Goal: Information Seeking & Learning: Learn about a topic

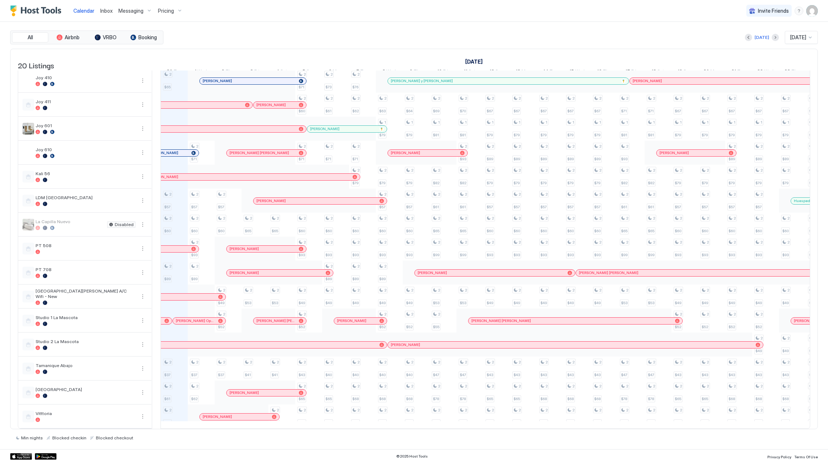
scroll to position [139, 0]
drag, startPoint x: 179, startPoint y: 409, endPoint x: 179, endPoint y: 347, distance: 61.8
click at [179, 347] on div "2 $45 2 $40 1 $290 2 $65 2 $57 2 $60 2 $89 2 $37 2 $61 2 $49" at bounding box center [174, 188] width 27 height 479
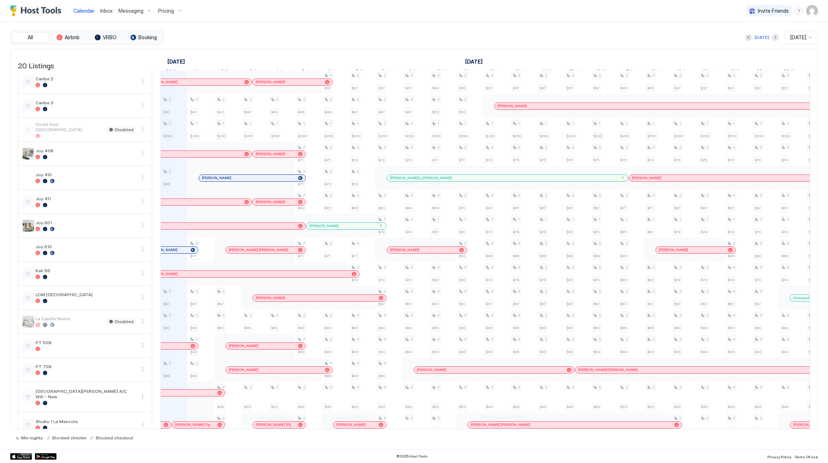
scroll to position [0, 0]
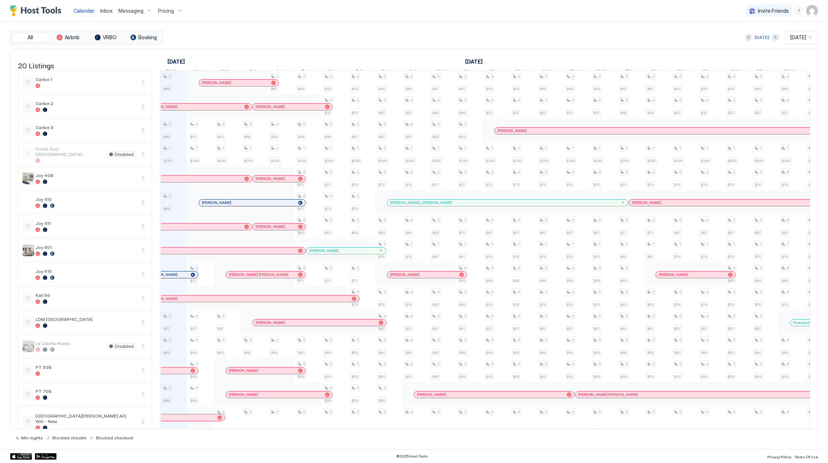
click at [185, 160] on div "2 $45 2 $40 1 $290 2 $65 2 $57 2 $60 2 $89 2 $37 2 $61 2 $49 2 $41 1 $290 2 $71…" at bounding box center [79, 314] width 1720 height 486
click at [165, 10] on span "Pricing" at bounding box center [166, 11] width 16 height 7
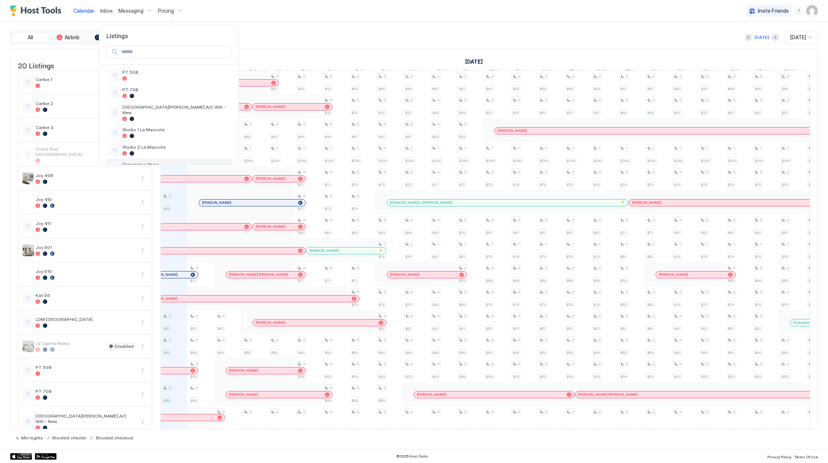
scroll to position [186, 0]
click at [165, 139] on span "PT 708" at bounding box center [175, 137] width 106 height 5
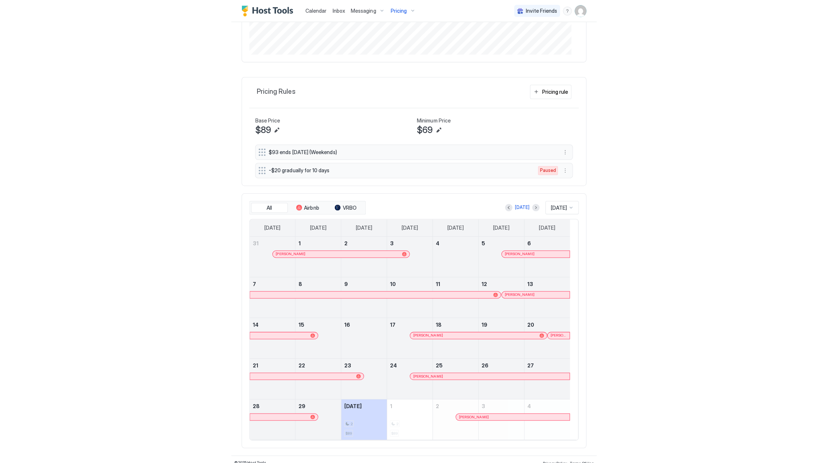
scroll to position [210, 0]
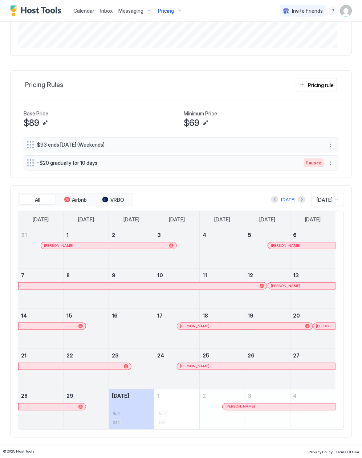
click at [137, 247] on div at bounding box center [137, 246] width 6 height 6
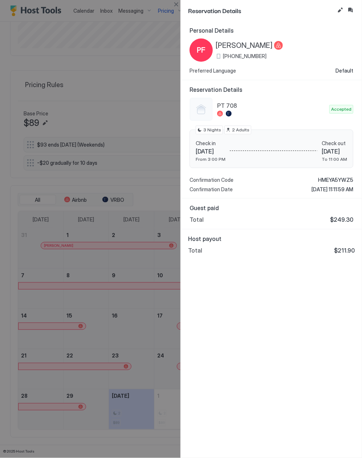
click at [284, 340] on div "Personal Details PF [PERSON_NAME] [PHONE_NUMBER] Preferred Language Default Res…" at bounding box center [271, 239] width 181 height 437
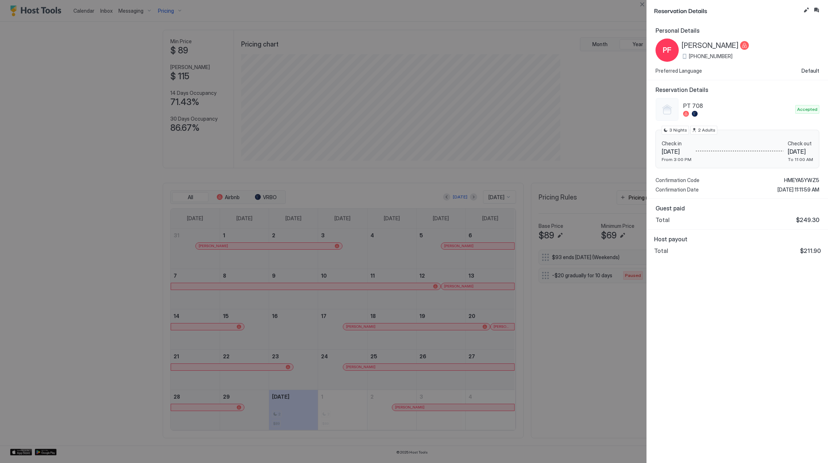
scroll to position [139, 418]
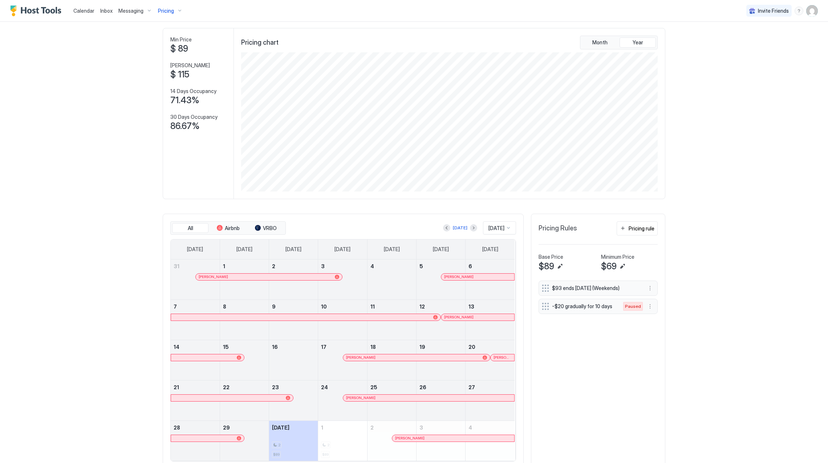
click at [478, 279] on div at bounding box center [481, 277] width 6 height 6
drag, startPoint x: 461, startPoint y: 307, endPoint x: 455, endPoint y: 314, distance: 9.0
click at [461, 310] on link "12" at bounding box center [441, 306] width 49 height 13
click at [455, 315] on div "[PERSON_NAME]" at bounding box center [477, 317] width 73 height 7
click at [413, 357] on div at bounding box center [416, 358] width 6 height 6
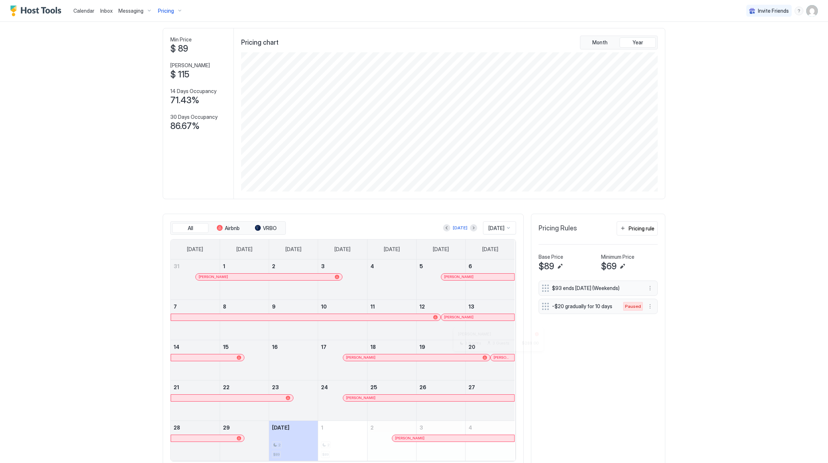
click at [497, 358] on div at bounding box center [500, 358] width 6 height 6
click at [372, 400] on div at bounding box center [375, 398] width 6 height 6
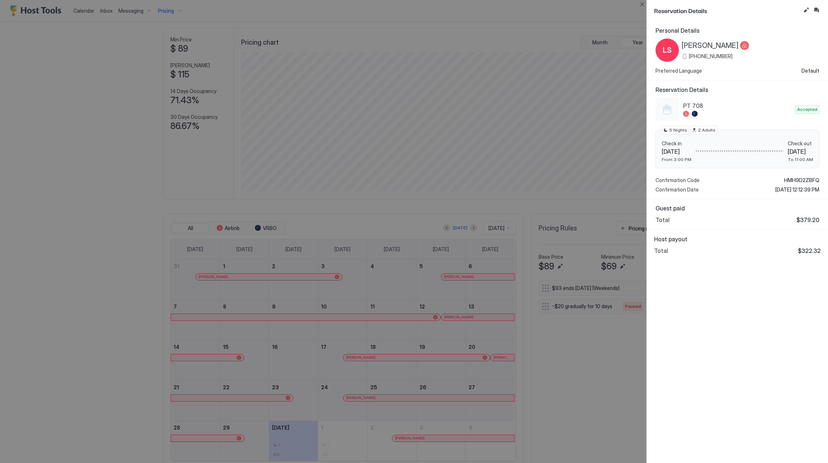
click at [429, 245] on div at bounding box center [414, 231] width 828 height 463
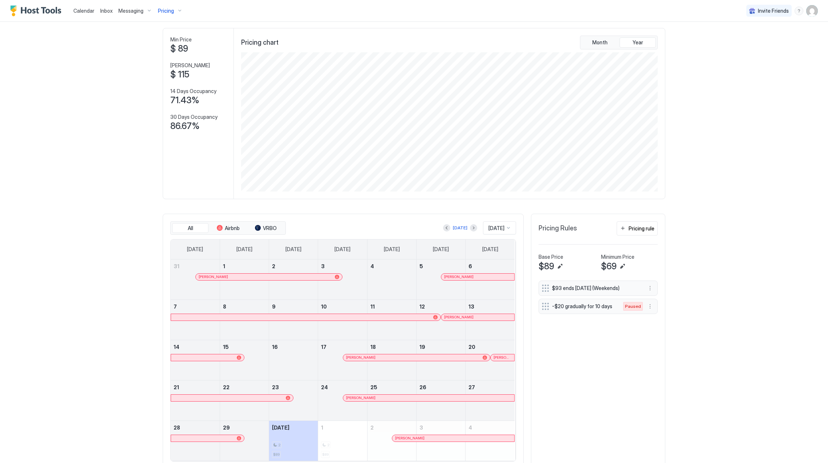
click at [159, 11] on span "Pricing" at bounding box center [166, 11] width 16 height 7
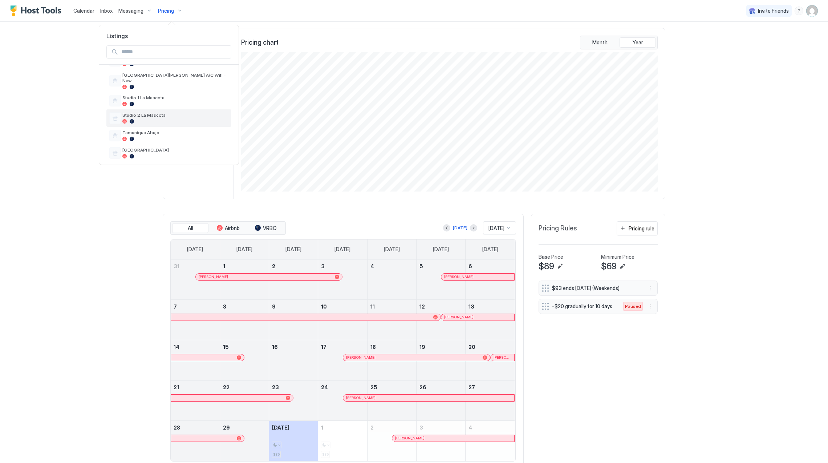
scroll to position [283, 0]
click at [178, 131] on span "[GEOGRAPHIC_DATA]" at bounding box center [175, 133] width 106 height 5
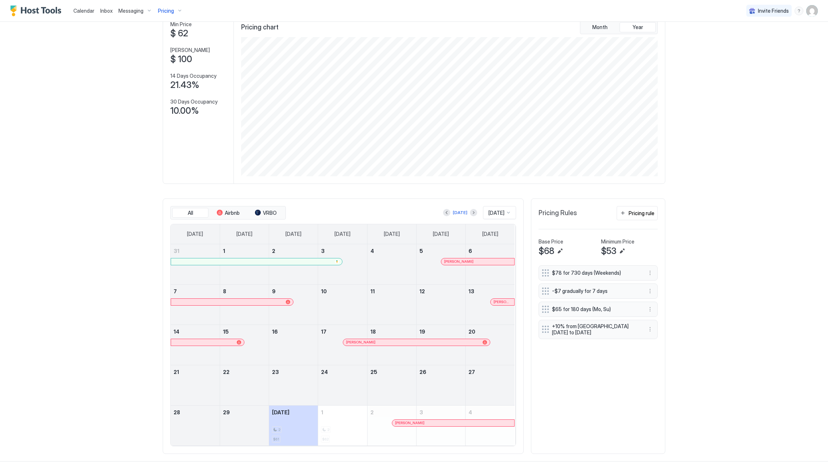
scroll to position [58, 0]
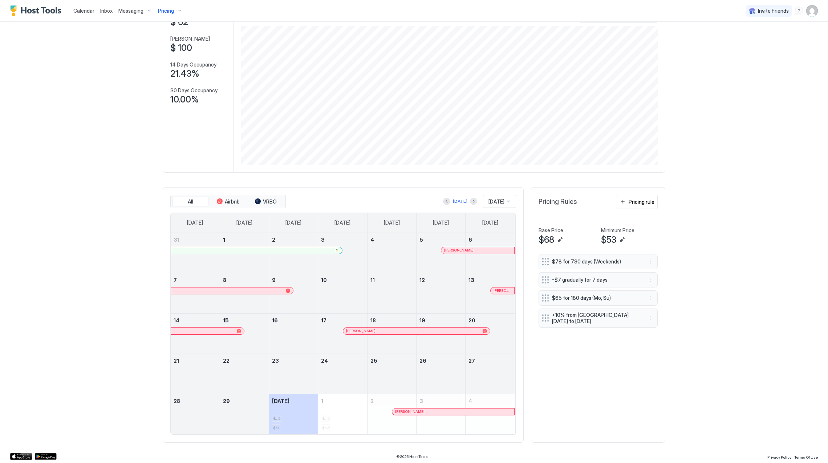
click at [295, 248] on div at bounding box center [256, 250] width 165 height 4
click at [489, 251] on div at bounding box center [492, 250] width 6 height 6
click at [492, 291] on div at bounding box center [495, 291] width 6 height 6
click at [400, 330] on div at bounding box center [403, 331] width 6 height 6
click at [171, 13] on span "Pricing" at bounding box center [166, 11] width 16 height 7
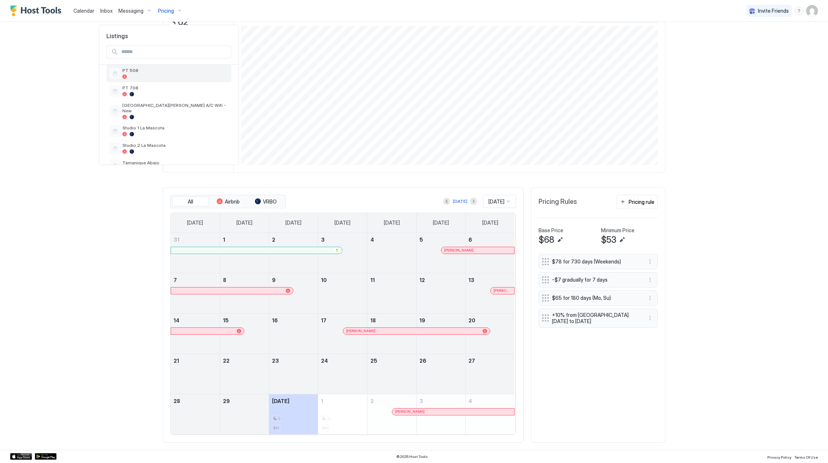
scroll to position [283, 0]
click at [171, 120] on div at bounding box center [175, 122] width 106 height 4
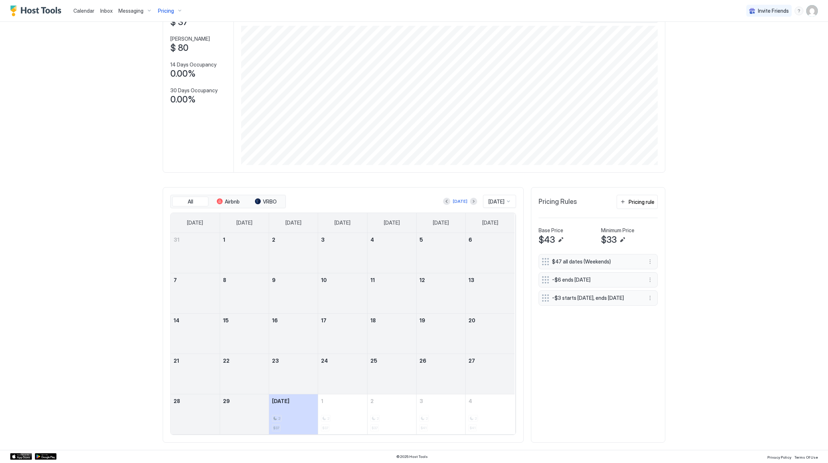
scroll to position [58, 0]
click at [443, 197] on div "[DATE]" at bounding box center [460, 201] width 34 height 9
click at [443, 199] on button "Previous month" at bounding box center [446, 201] width 7 height 7
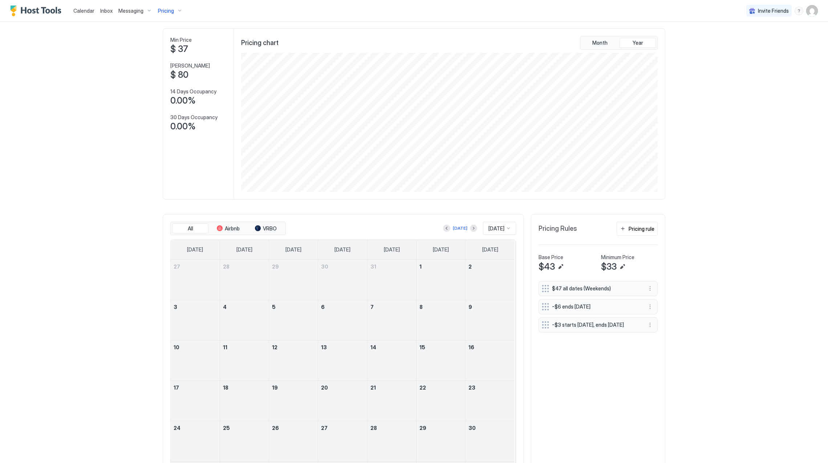
scroll to position [0, 0]
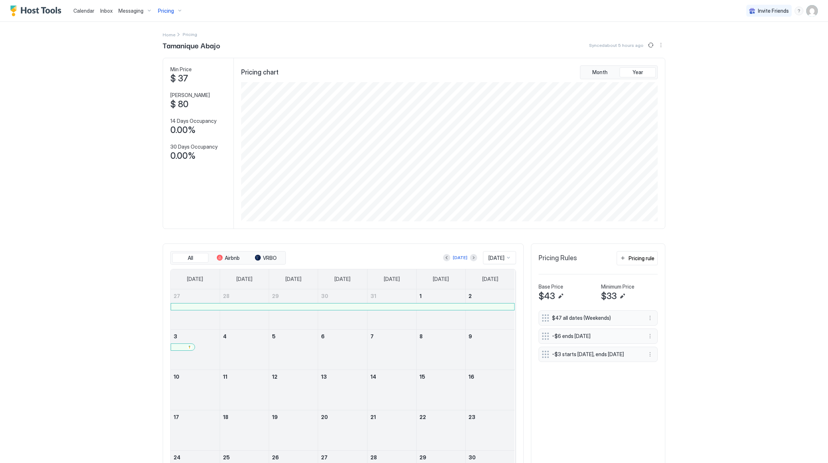
click at [163, 10] on span "Pricing" at bounding box center [166, 11] width 16 height 7
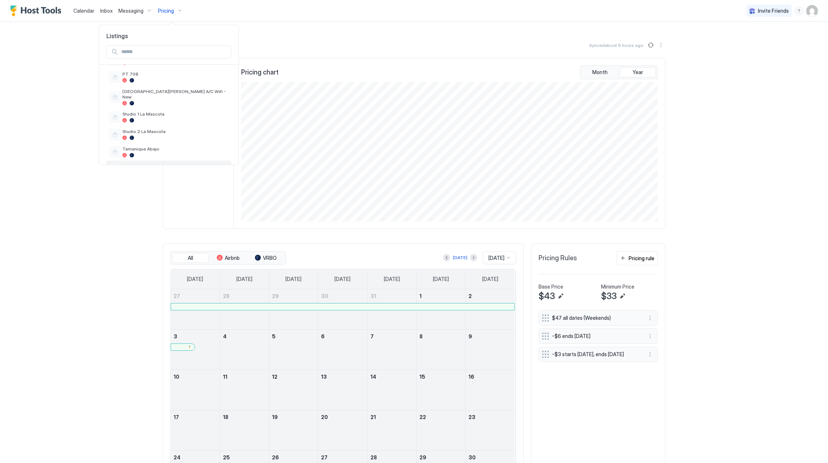
scroll to position [234, 0]
click at [172, 117] on div at bounding box center [175, 119] width 106 height 4
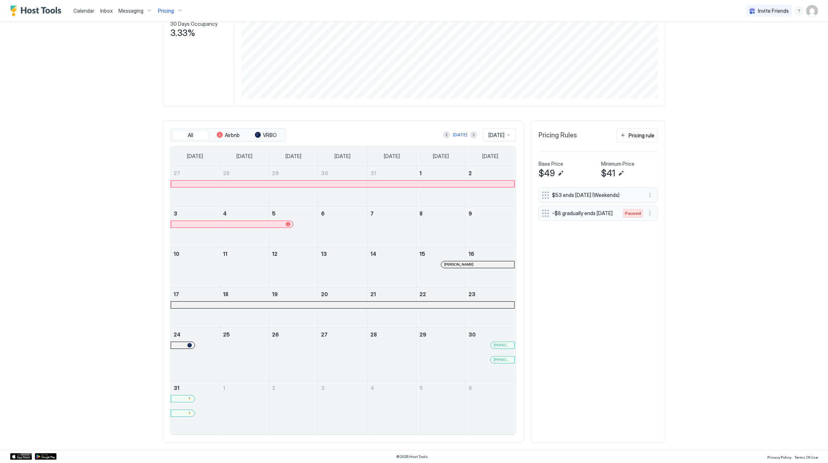
scroll to position [125, 0]
click at [470, 134] on button "Next month" at bounding box center [473, 134] width 7 height 7
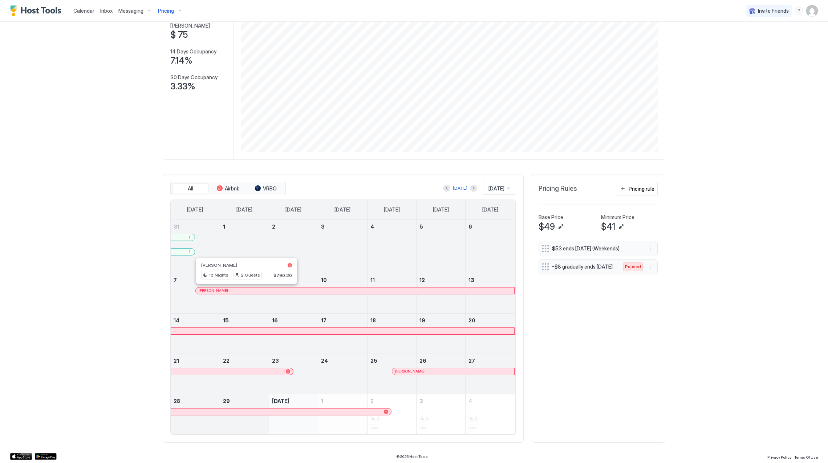
click at [244, 291] on div at bounding box center [247, 291] width 6 height 6
click at [403, 374] on link "[PERSON_NAME]" at bounding box center [453, 371] width 123 height 7
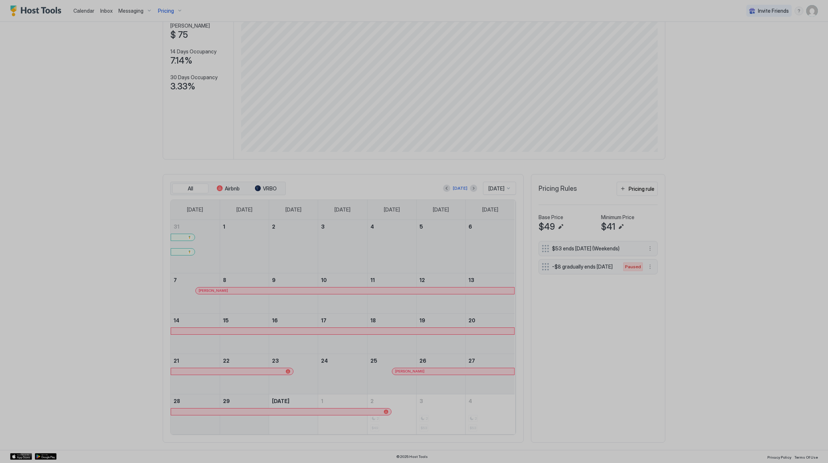
click at [404, 368] on div at bounding box center [414, 231] width 828 height 463
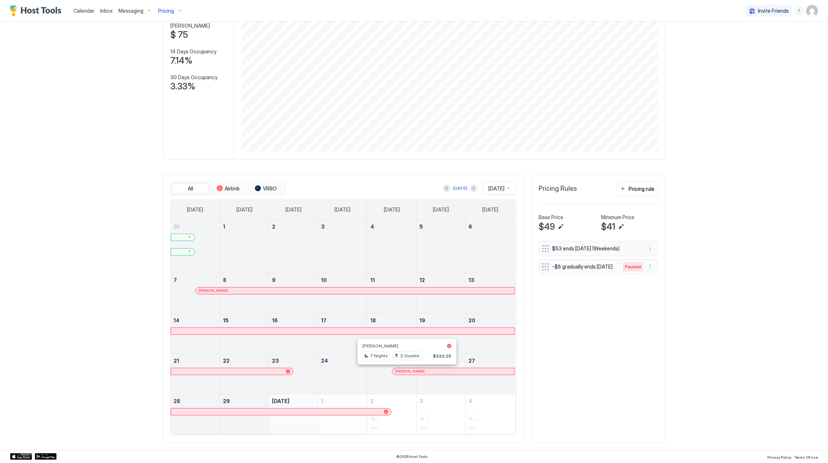
click at [405, 368] on div at bounding box center [408, 371] width 6 height 6
click at [166, 11] on span "Pricing" at bounding box center [166, 11] width 16 height 7
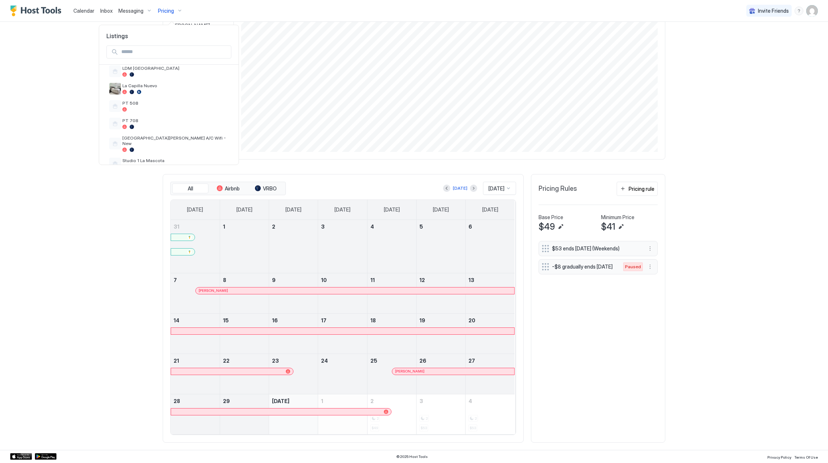
scroll to position [186, 0]
click at [157, 89] on div "LDM [GEOGRAPHIC_DATA]" at bounding box center [175, 88] width 106 height 11
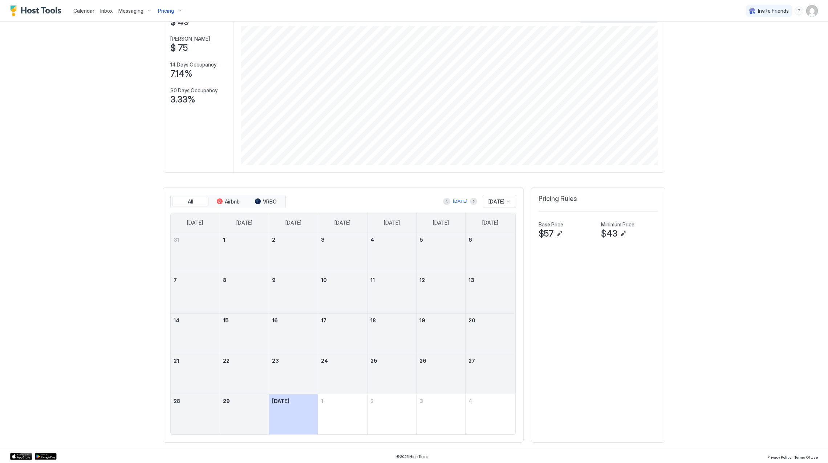
scroll to position [58, 0]
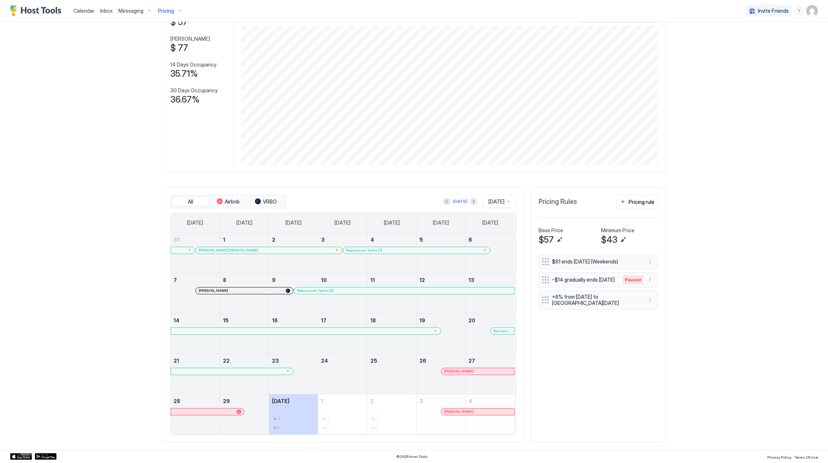
click at [168, 13] on span "Pricing" at bounding box center [166, 11] width 16 height 7
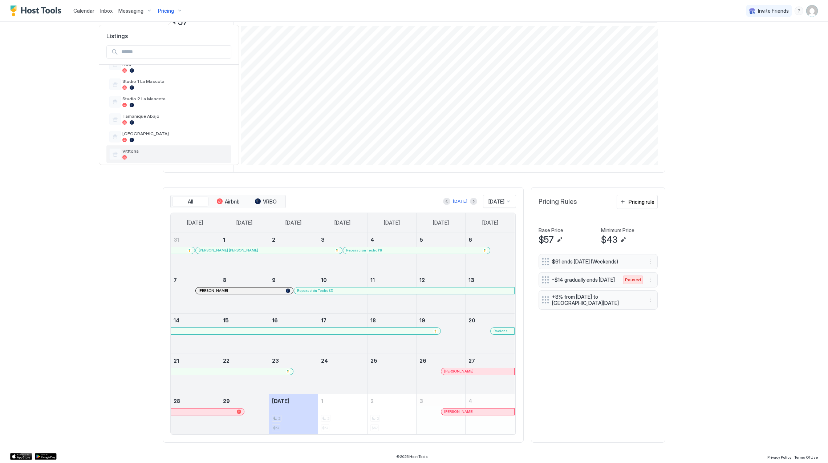
click at [182, 148] on span "Vitttoria" at bounding box center [175, 150] width 106 height 5
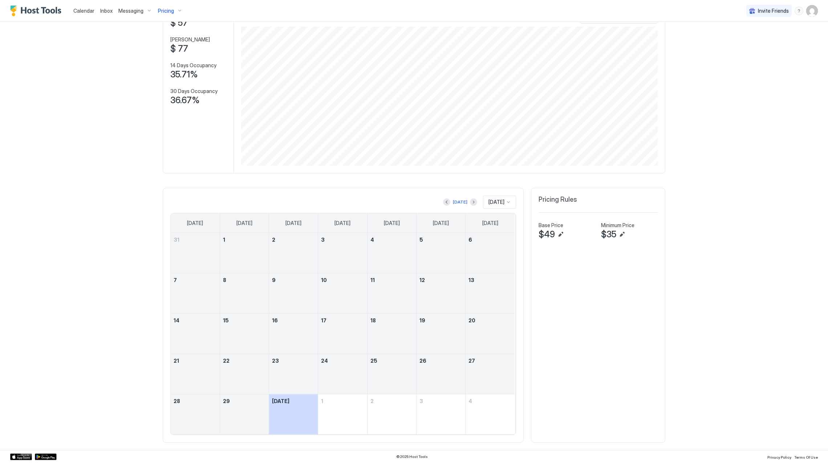
scroll to position [57, 0]
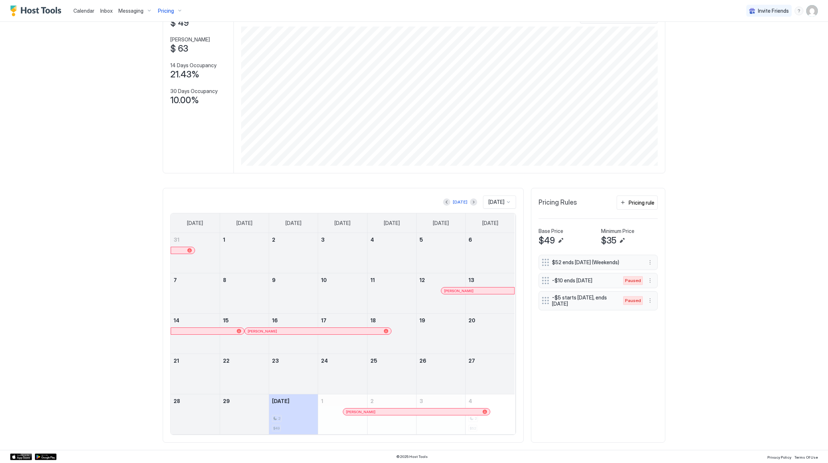
click at [27, 4] on div "Calendar Inbox Messaging Pricing" at bounding box center [97, 10] width 175 height 21
click at [28, 12] on img "Host Tools Logo" at bounding box center [37, 10] width 54 height 11
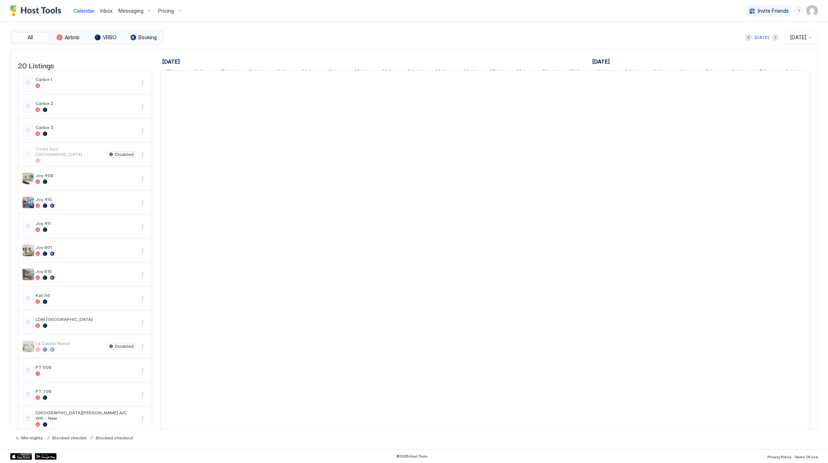
click at [28, 12] on img "Host Tools Logo" at bounding box center [37, 10] width 54 height 11
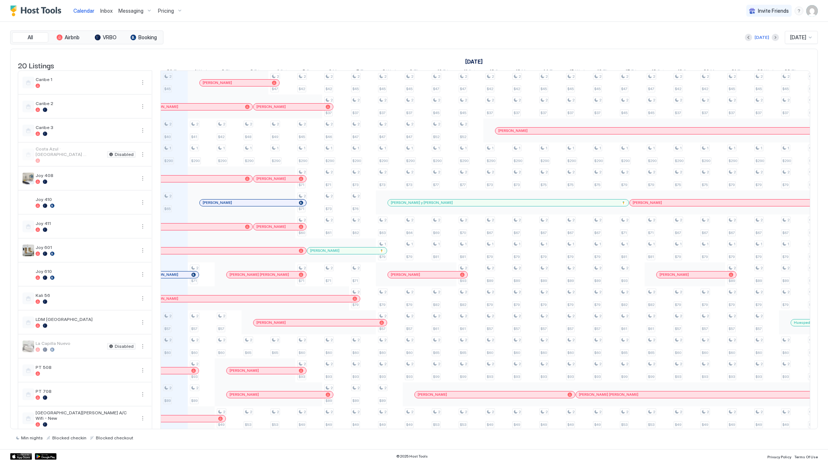
drag, startPoint x: 31, startPoint y: 12, endPoint x: 292, endPoint y: 28, distance: 261.7
click at [292, 28] on div "All Airbnb VRBO Booking [DATE] [DATE] 20 Listings [DATE] [DATE] [DATE] 15 Mon 1…" at bounding box center [414, 235] width 808 height 427
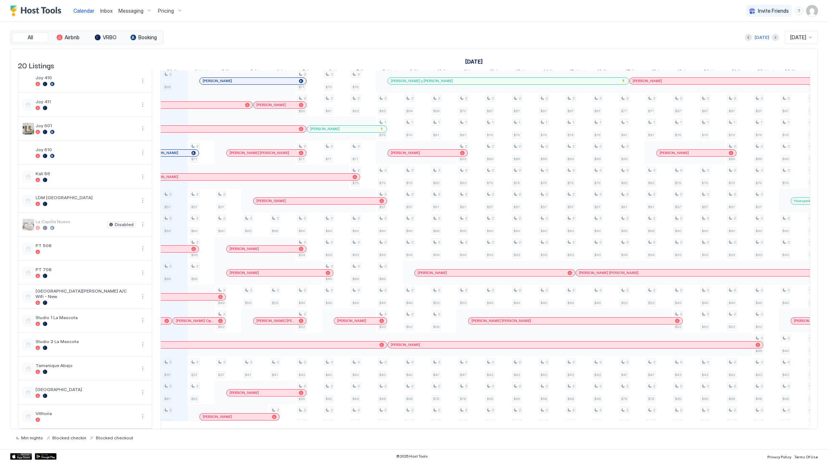
click at [170, 15] on div "Pricing" at bounding box center [170, 11] width 31 height 12
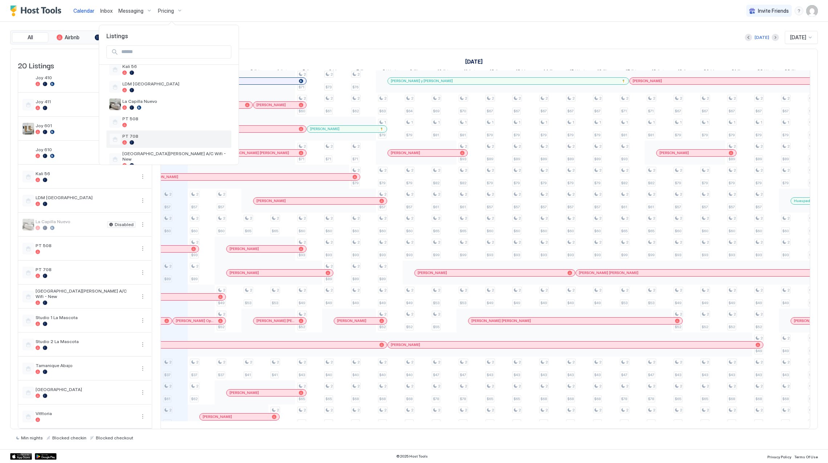
scroll to position [283, 0]
click at [175, 155] on div at bounding box center [175, 157] width 106 height 4
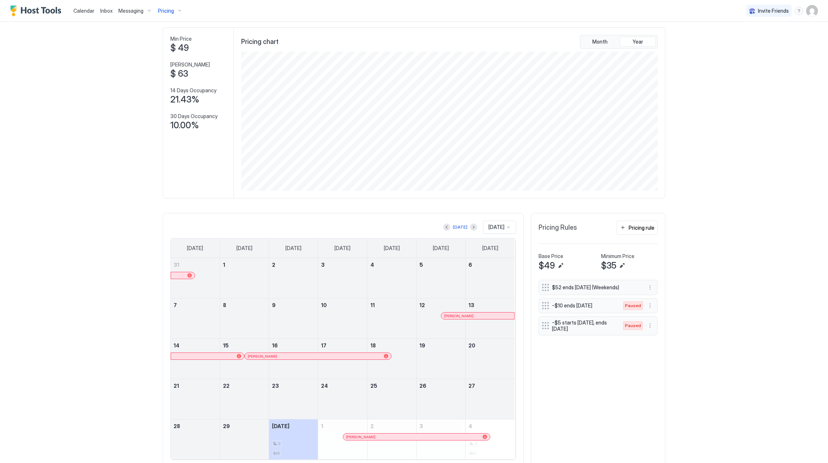
scroll to position [57, 0]
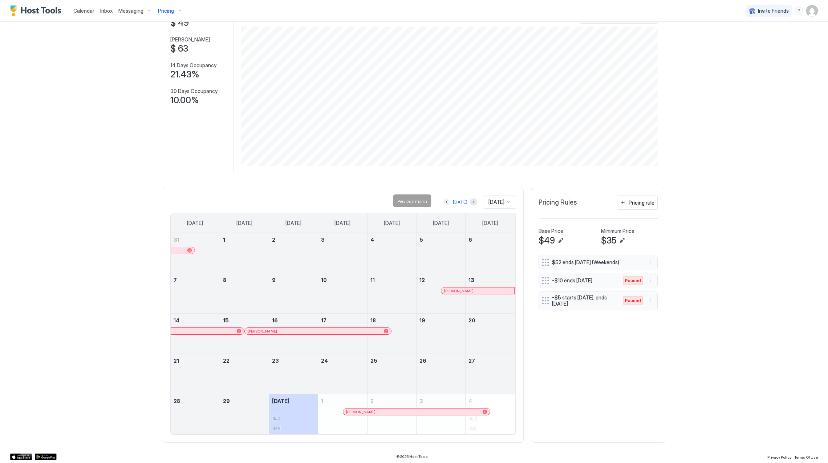
click at [443, 203] on button "Previous month" at bounding box center [446, 201] width 7 height 7
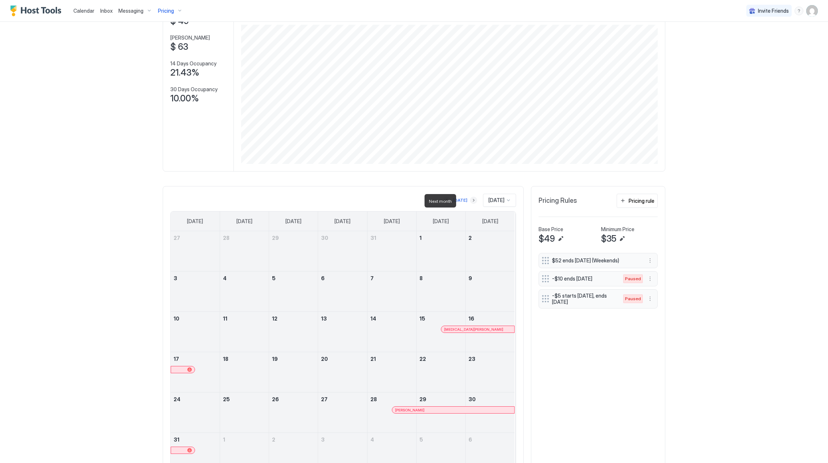
click at [470, 203] on button "Next month" at bounding box center [473, 200] width 7 height 7
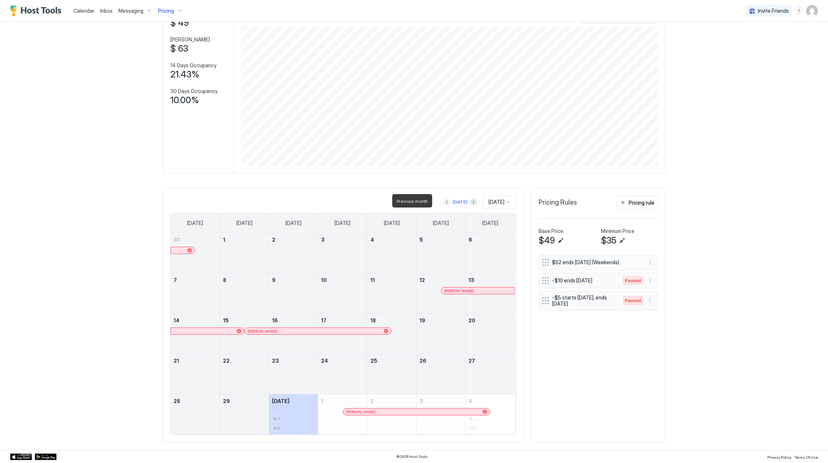
click at [443, 199] on button "Previous month" at bounding box center [446, 201] width 7 height 7
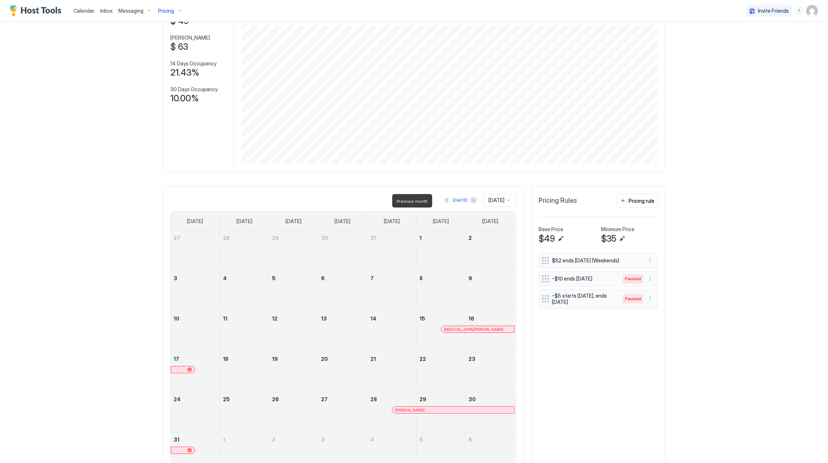
click at [443, 199] on button "Previous month" at bounding box center [446, 200] width 7 height 7
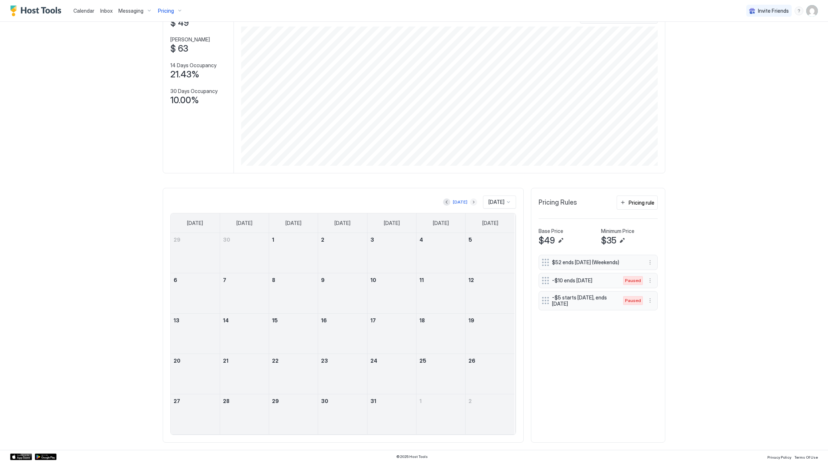
click at [470, 201] on button "Next month" at bounding box center [473, 201] width 7 height 7
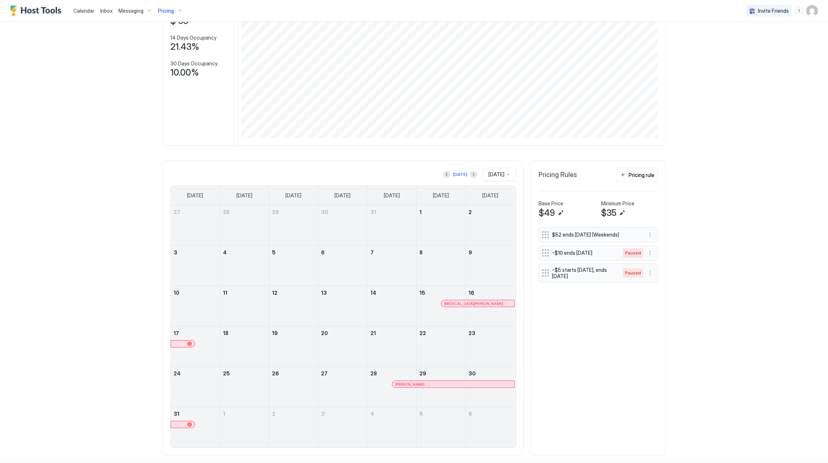
scroll to position [98, 0]
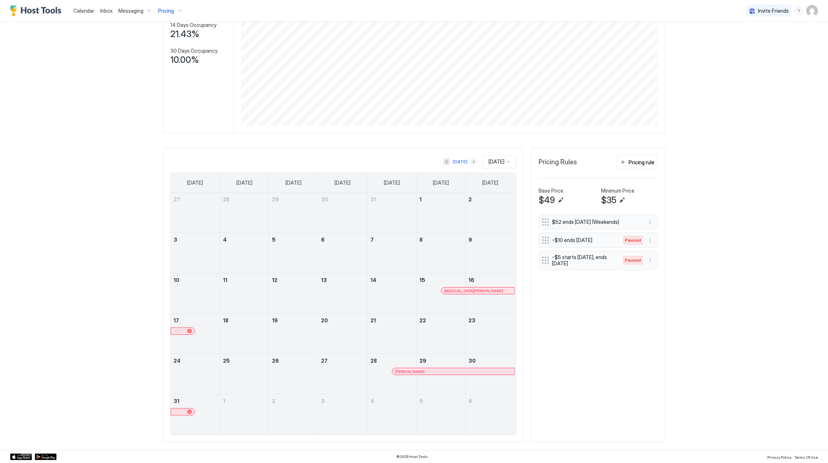
click at [470, 163] on button "Next month" at bounding box center [473, 161] width 7 height 7
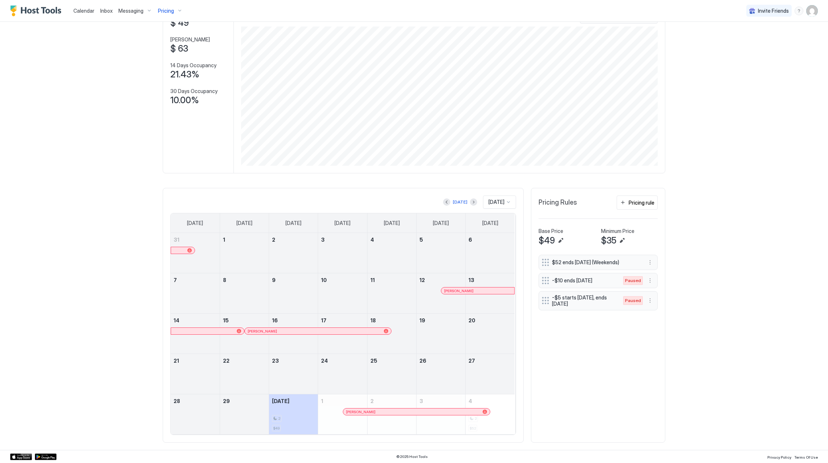
scroll to position [57, 0]
drag, startPoint x: 230, startPoint y: 243, endPoint x: 480, endPoint y: 252, distance: 250.1
click at [480, 252] on tr "31 1 2 3 4 5 6" at bounding box center [343, 253] width 344 height 40
drag, startPoint x: 412, startPoint y: 359, endPoint x: 407, endPoint y: 359, distance: 4.4
click at [409, 359] on link "25" at bounding box center [392, 360] width 49 height 13
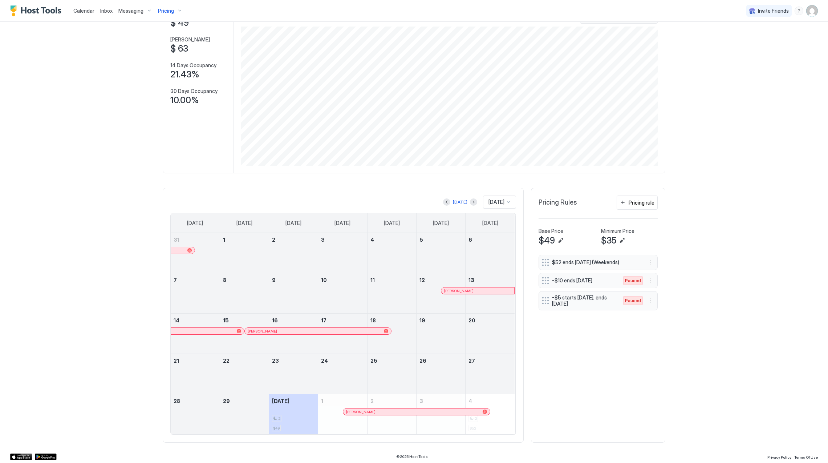
drag, startPoint x: 350, startPoint y: 366, endPoint x: 316, endPoint y: 367, distance: 34.2
click at [349, 366] on link "24" at bounding box center [342, 360] width 49 height 13
drag, startPoint x: 316, startPoint y: 367, endPoint x: 294, endPoint y: 370, distance: 22.4
click at [312, 368] on tr "21 22 23 24 25 26 27" at bounding box center [343, 374] width 344 height 40
drag, startPoint x: 294, startPoint y: 370, endPoint x: 263, endPoint y: 383, distance: 33.2
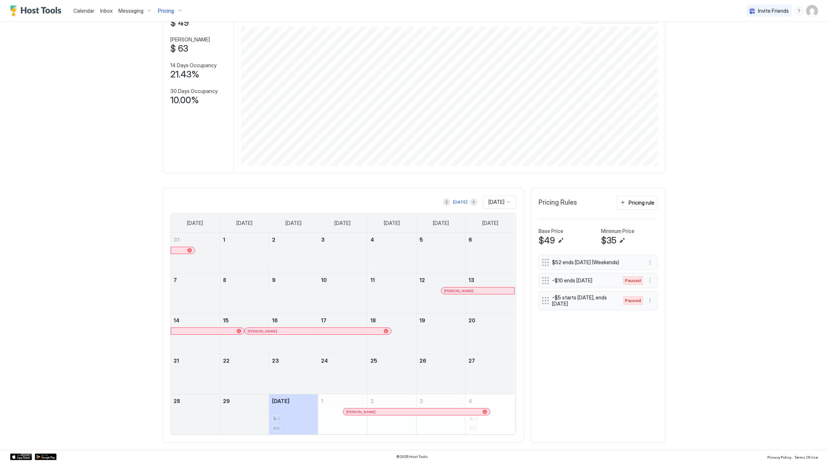
click at [294, 370] on div at bounding box center [293, 378] width 49 height 21
drag, startPoint x: 263, startPoint y: 383, endPoint x: 253, endPoint y: 394, distance: 15.4
click at [258, 390] on div "22" at bounding box center [244, 374] width 49 height 40
drag, startPoint x: 238, startPoint y: 403, endPoint x: 221, endPoint y: 399, distance: 17.5
click at [238, 403] on link "29" at bounding box center [244, 400] width 49 height 13
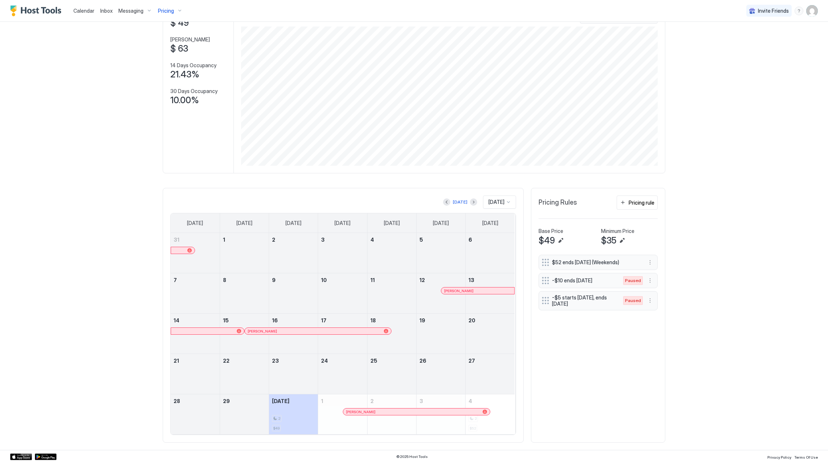
drag, startPoint x: 475, startPoint y: 382, endPoint x: 326, endPoint y: 361, distance: 150.4
click at [328, 362] on tr "21 22 23 24 25 26 27" at bounding box center [343, 374] width 344 height 40
drag, startPoint x: 285, startPoint y: 367, endPoint x: 390, endPoint y: 372, distance: 105.5
click at [390, 372] on tr "21 22 23 24 25 26 27" at bounding box center [343, 374] width 344 height 40
drag, startPoint x: 405, startPoint y: 369, endPoint x: 298, endPoint y: 384, distance: 107.4
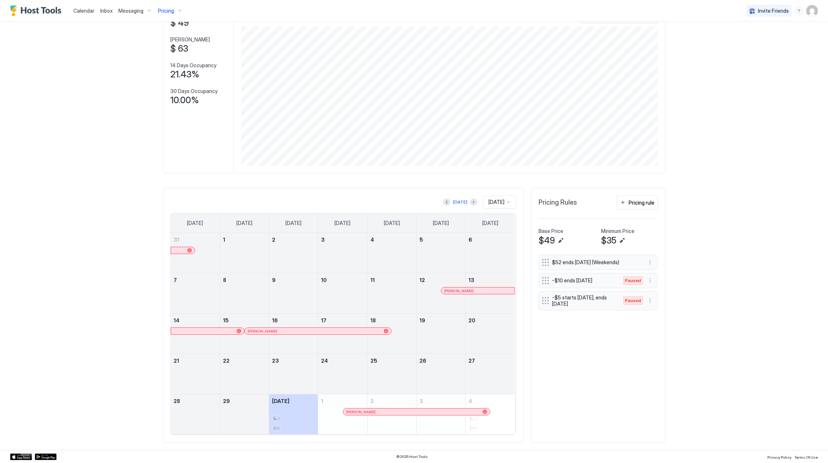
click at [299, 384] on tr "21 22 23 24 25 26 27" at bounding box center [343, 374] width 344 height 40
drag, startPoint x: 286, startPoint y: 371, endPoint x: 375, endPoint y: 368, distance: 89.1
click at [375, 368] on tr "21 22 23 24 25 26 27" at bounding box center [343, 374] width 344 height 40
drag, startPoint x: 395, startPoint y: 373, endPoint x: 303, endPoint y: 372, distance: 92.3
click at [303, 372] on tr "21 22 23 24 25 26 27" at bounding box center [343, 374] width 344 height 40
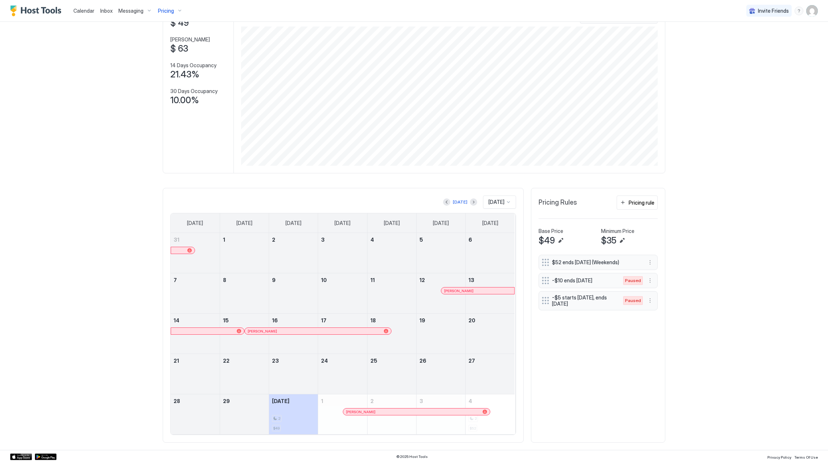
drag, startPoint x: 296, startPoint y: 374, endPoint x: 406, endPoint y: 374, distance: 109.3
click at [406, 374] on tr "21 22 23 24 25 26 27" at bounding box center [343, 374] width 344 height 40
drag, startPoint x: 397, startPoint y: 374, endPoint x: 275, endPoint y: 372, distance: 122.8
click at [275, 372] on tr "21 22 23 24 25 26 27" at bounding box center [343, 374] width 344 height 40
drag, startPoint x: 288, startPoint y: 373, endPoint x: 394, endPoint y: 372, distance: 106.4
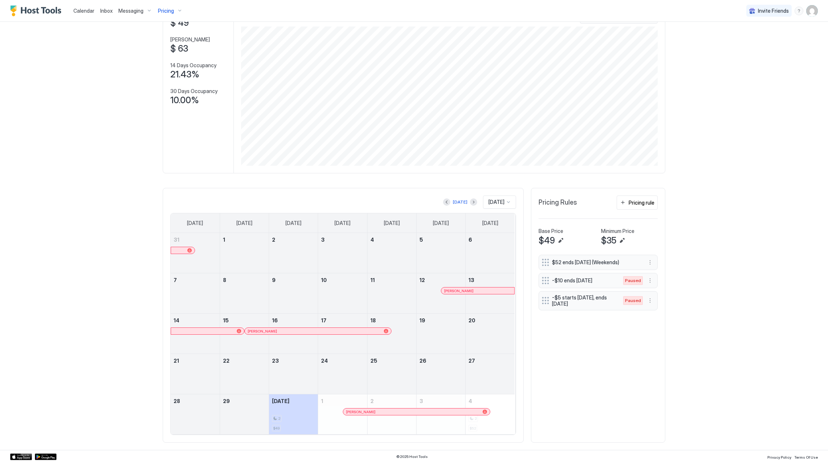
click at [394, 372] on tr "21 22 23 24 25 26 27" at bounding box center [343, 374] width 344 height 40
drag, startPoint x: 429, startPoint y: 371, endPoint x: 328, endPoint y: 371, distance: 101.4
click at [330, 371] on tr "21 22 23 24 25 26 27" at bounding box center [343, 374] width 344 height 40
drag, startPoint x: 287, startPoint y: 271, endPoint x: 393, endPoint y: 263, distance: 106.7
click at [393, 263] on tr "31 1 2 3 4 5 6" at bounding box center [343, 253] width 344 height 40
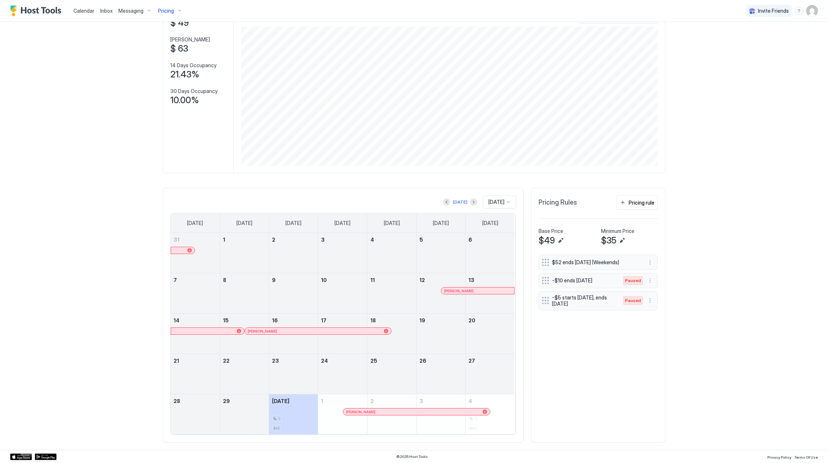
drag, startPoint x: 378, startPoint y: 258, endPoint x: 432, endPoint y: 258, distance: 54.5
click at [428, 258] on tr "31 1 2 3 4 5 6" at bounding box center [343, 253] width 344 height 40
drag, startPoint x: 442, startPoint y: 258, endPoint x: 466, endPoint y: 258, distance: 24.0
click at [449, 258] on div at bounding box center [441, 257] width 49 height 21
click at [467, 258] on div at bounding box center [490, 257] width 49 height 21
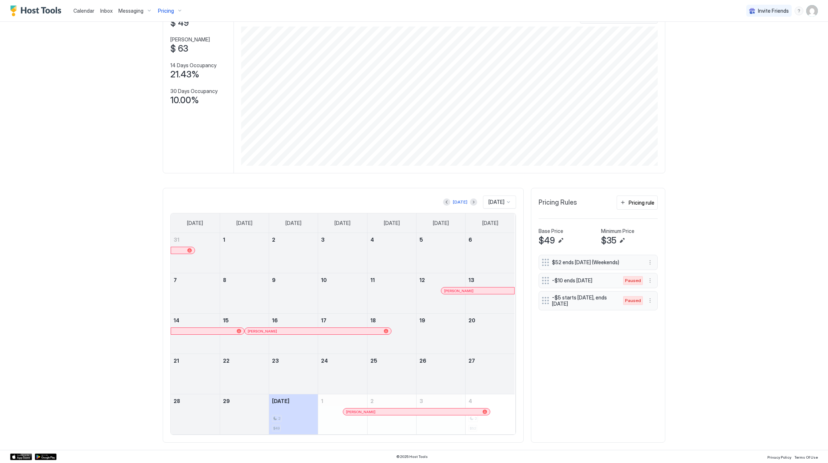
drag, startPoint x: 425, startPoint y: 283, endPoint x: 387, endPoint y: 296, distance: 39.9
click at [424, 283] on link "12" at bounding box center [441, 279] width 49 height 13
click at [381, 297] on div at bounding box center [392, 297] width 49 height 21
click at [344, 297] on div at bounding box center [342, 297] width 49 height 21
click at [276, 286] on link "9" at bounding box center [293, 279] width 49 height 13
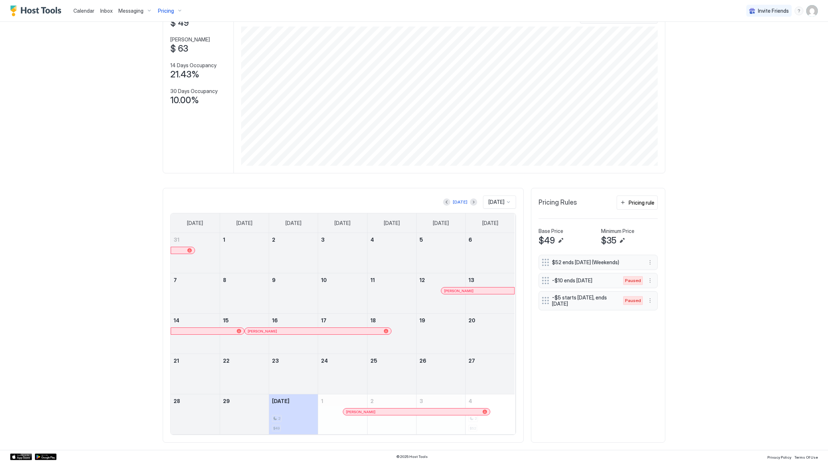
click at [455, 325] on link "19" at bounding box center [441, 320] width 49 height 13
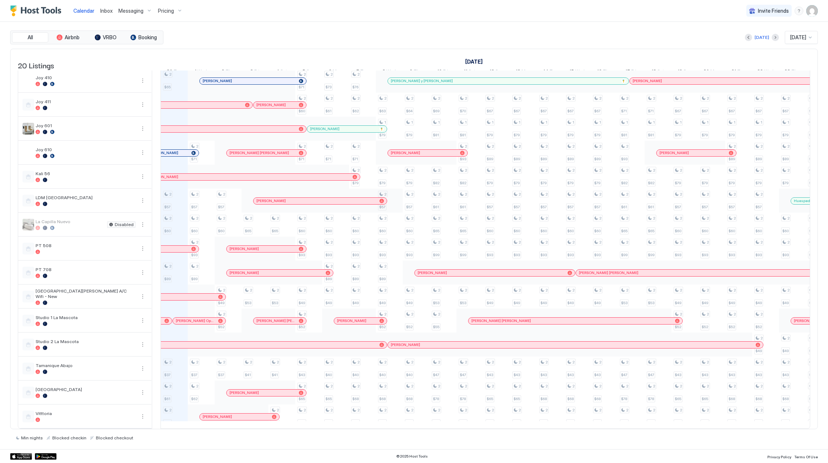
scroll to position [0, 403]
drag, startPoint x: 387, startPoint y: 420, endPoint x: 342, endPoint y: 422, distance: 45.1
click at [339, 422] on table "20 Listings September 2025 October 2025 November 2025 15 Mon 16 Tue 17 Wed 18 T…" at bounding box center [414, 178] width 793 height 502
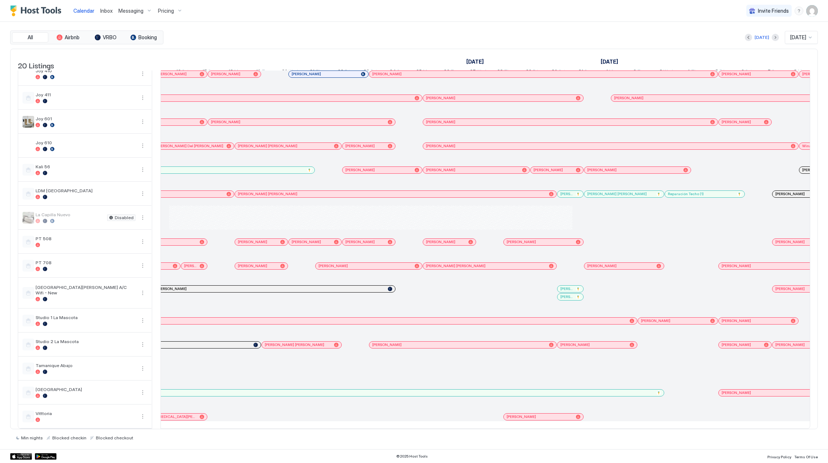
scroll to position [0, 336]
